Goal: Find contact information: Find contact information

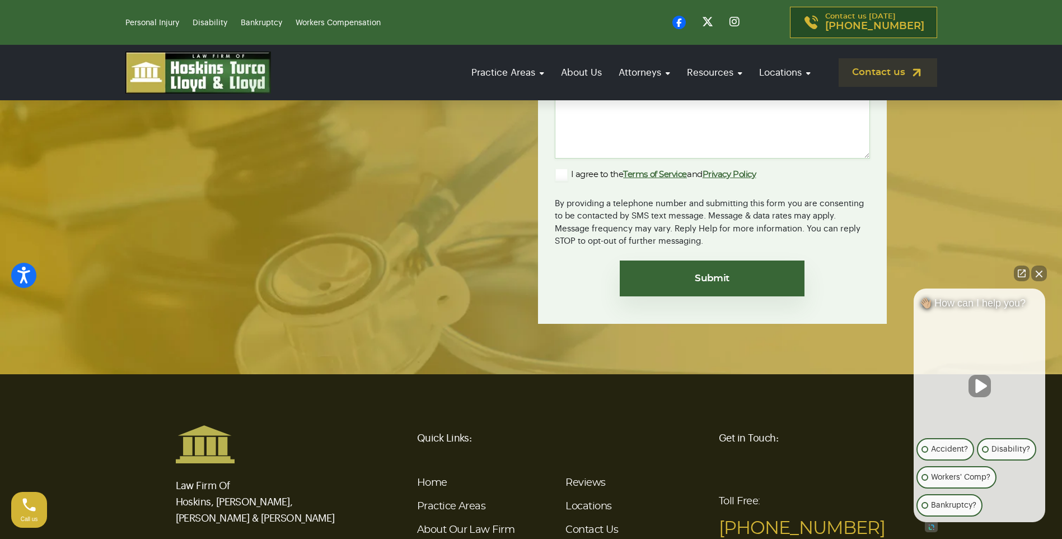
scroll to position [4103, 0]
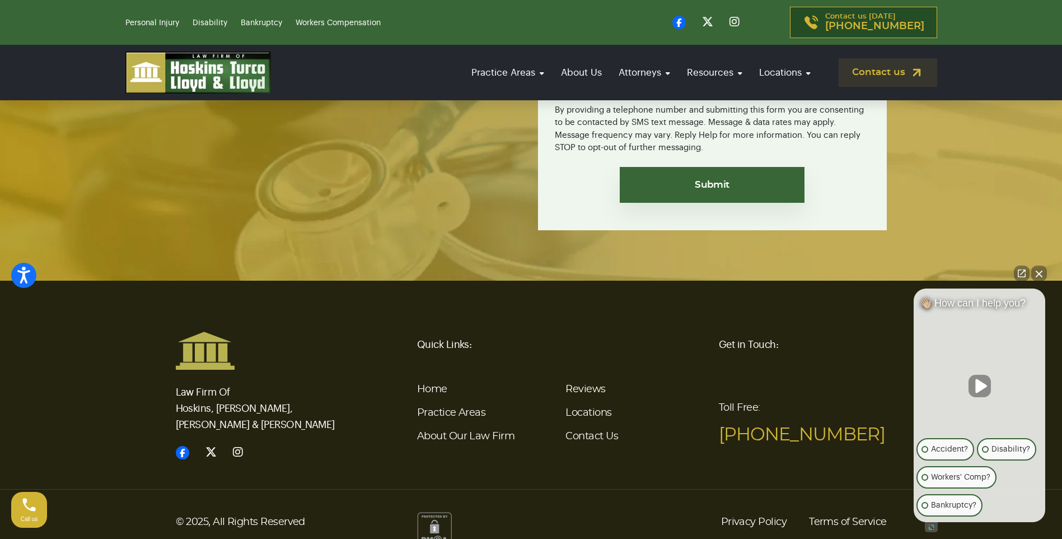
click at [1046, 273] on button "Close Intaker Chat Widget" at bounding box center [1039, 273] width 16 height 16
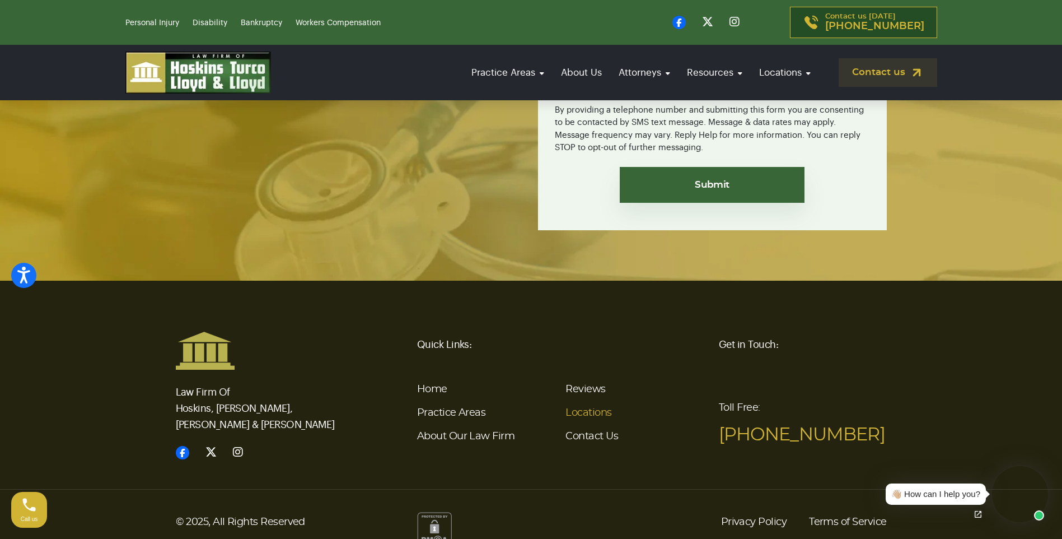
click at [582, 408] on link "Locations" at bounding box center [589, 413] width 46 height 10
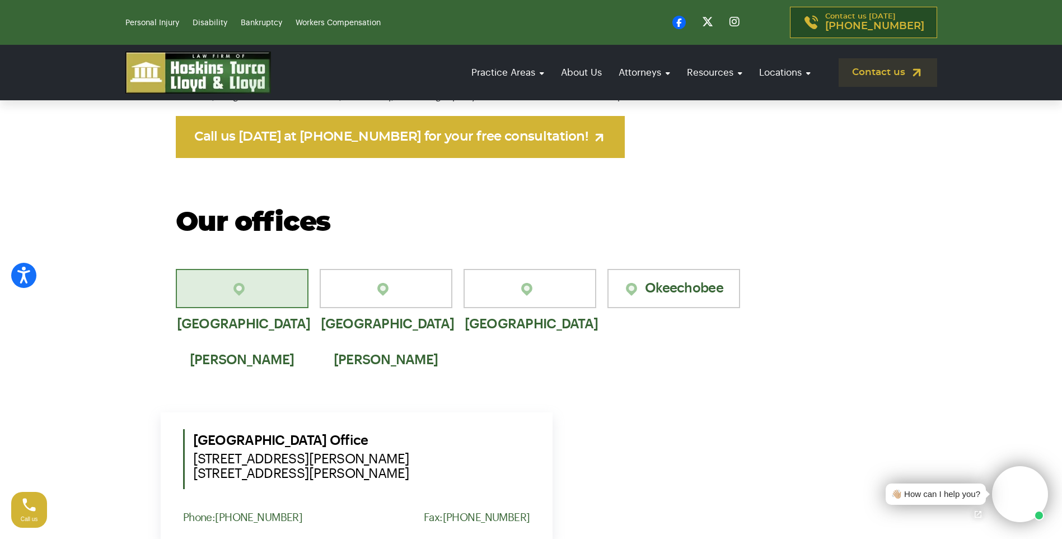
scroll to position [840, 0]
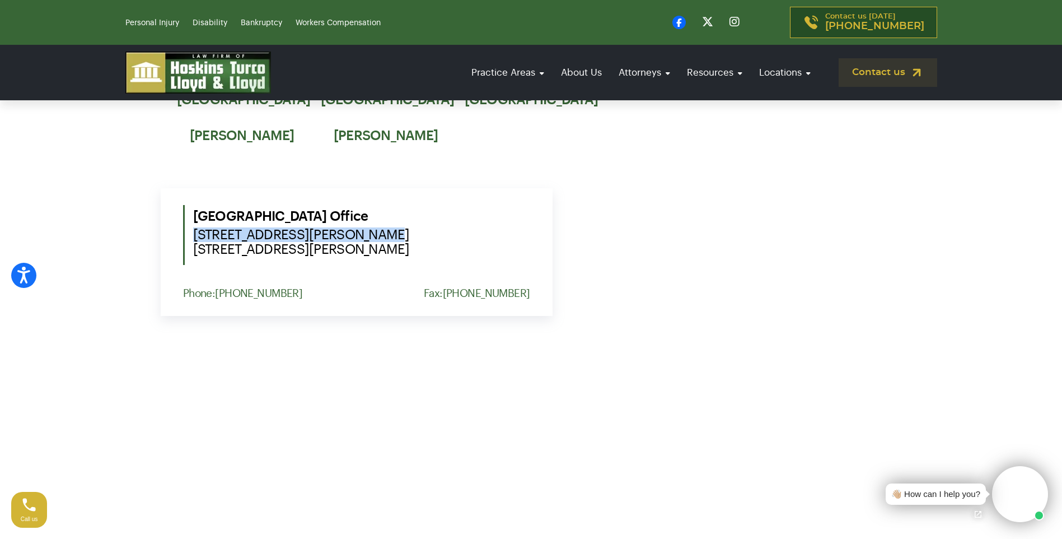
drag, startPoint x: 361, startPoint y: 234, endPoint x: 191, endPoint y: 237, distance: 169.7
click at [191, 237] on div "[GEOGRAPHIC_DATA] Office [STREET_ADDRESS][PERSON_NAME] [STREET_ADDRESS][PERSON_…" at bounding box center [356, 235] width 347 height 60
copy span "[STREET_ADDRESS][PERSON_NAME]"
click at [386, 249] on span "[STREET_ADDRESS][PERSON_NAME] [STREET_ADDRESS][PERSON_NAME]" at bounding box center [361, 241] width 337 height 29
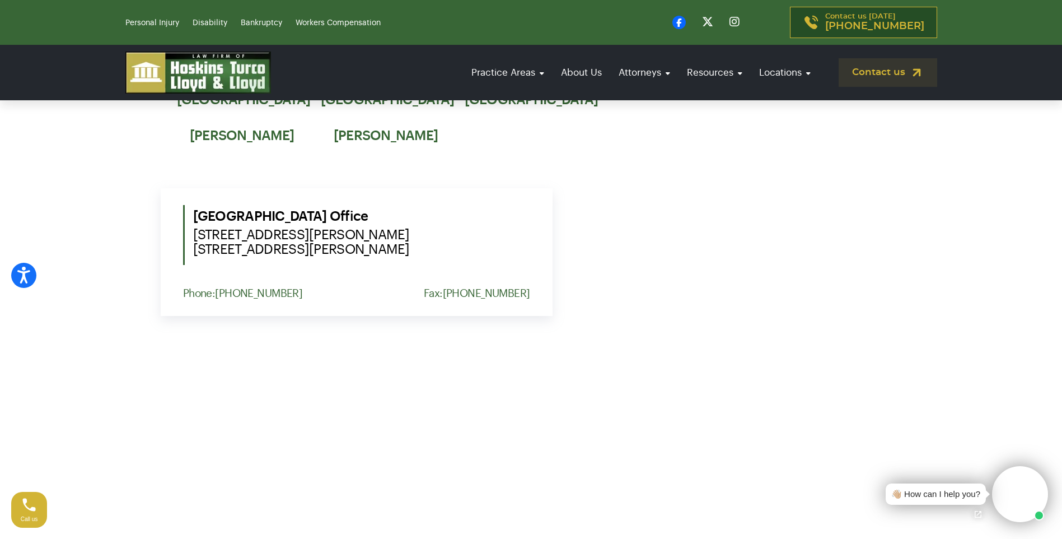
copy span "34986"
